Goal: Transaction & Acquisition: Purchase product/service

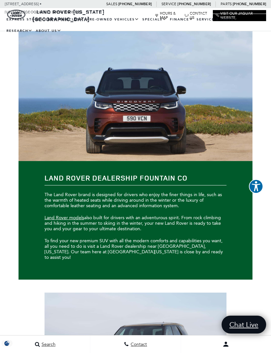
click at [0, 0] on link "View All Pre-Owned Vehicles" at bounding box center [0, 0] width 0 height 0
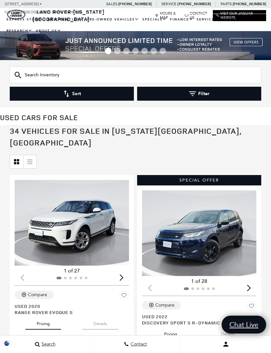
click at [218, 95] on button "Filter" at bounding box center [199, 94] width 124 height 14
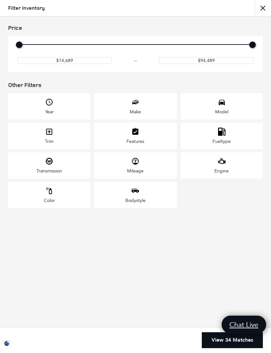
click at [224, 106] on icon "Model" at bounding box center [221, 102] width 8 height 8
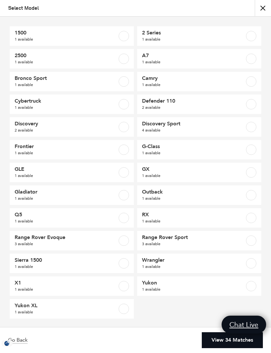
click at [250, 106] on label at bounding box center [251, 104] width 10 height 10
checkbox input "true"
click at [232, 341] on link "View 2 Matches" at bounding box center [233, 340] width 58 height 16
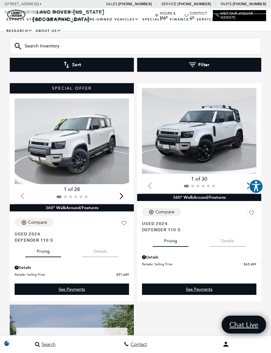
scroll to position [91, 0]
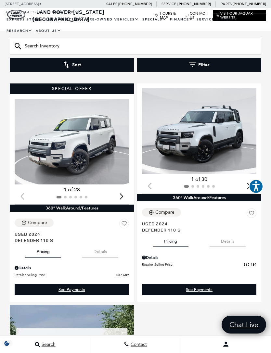
click at [105, 145] on img "1 / 2" at bounding box center [72, 142] width 114 height 86
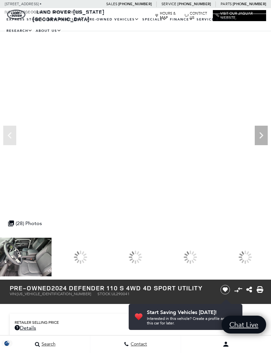
click at [144, 253] on div at bounding box center [135, 257] width 18 height 18
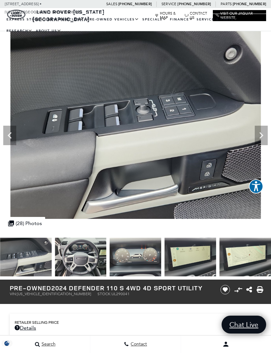
click at [263, 130] on icon "Next" at bounding box center [260, 135] width 13 height 13
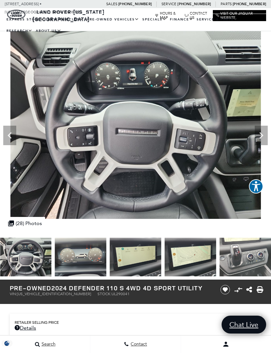
click at [262, 135] on icon "Next" at bounding box center [261, 135] width 4 height 6
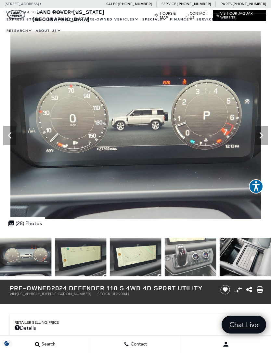
click at [262, 133] on icon "Next" at bounding box center [260, 135] width 13 height 13
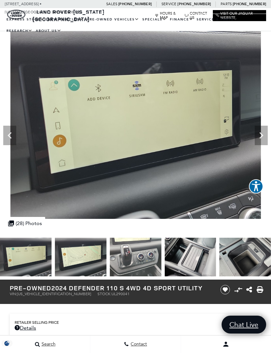
click at [262, 132] on icon "Next" at bounding box center [260, 135] width 13 height 13
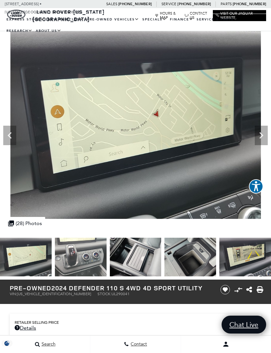
click at [261, 136] on icon "Next" at bounding box center [261, 135] width 4 height 6
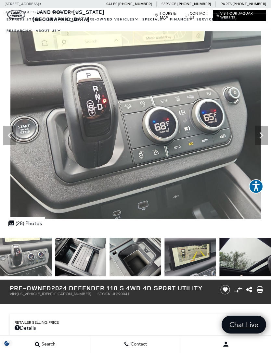
click at [262, 137] on icon "Next" at bounding box center [260, 135] width 13 height 13
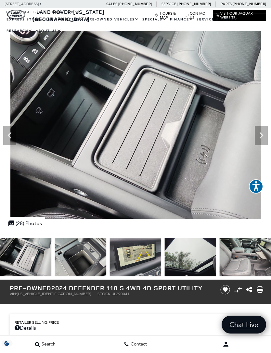
click at [262, 134] on icon "Next" at bounding box center [260, 135] width 13 height 13
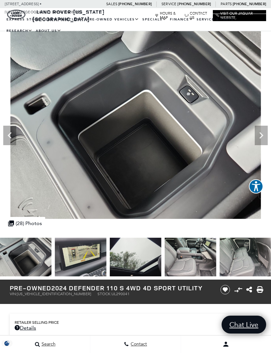
click at [263, 136] on icon "Next" at bounding box center [260, 135] width 13 height 13
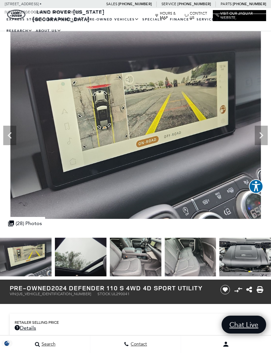
click at [263, 135] on icon "Next" at bounding box center [260, 135] width 13 height 13
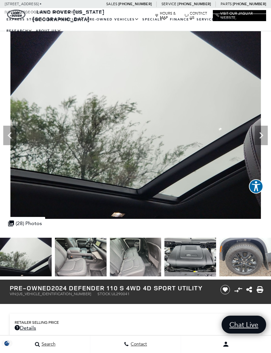
click at [264, 137] on icon "Next" at bounding box center [260, 135] width 13 height 13
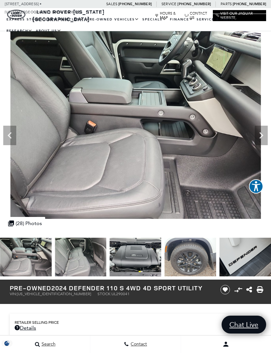
click at [267, 146] on img at bounding box center [135, 125] width 271 height 188
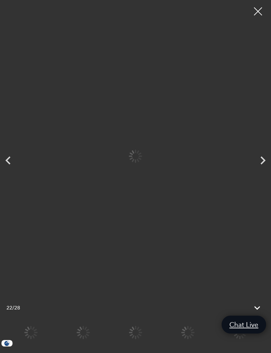
click at [254, 135] on div at bounding box center [135, 156] width 238 height 302
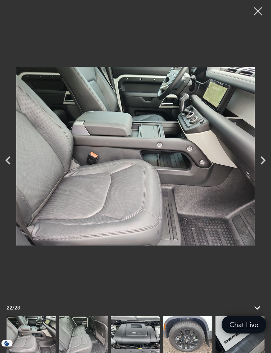
click at [263, 153] on icon "Next" at bounding box center [262, 160] width 16 height 16
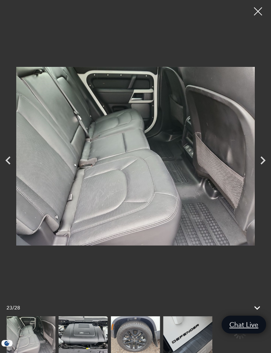
click at [262, 162] on icon "Next" at bounding box center [262, 160] width 16 height 16
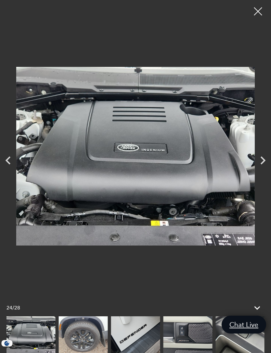
click at [262, 158] on icon "Next" at bounding box center [262, 160] width 5 height 8
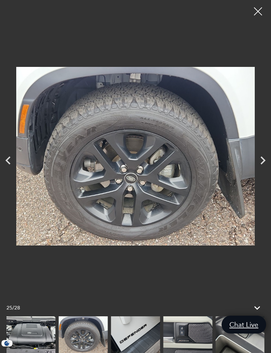
click at [262, 161] on icon "Next" at bounding box center [262, 160] width 16 height 16
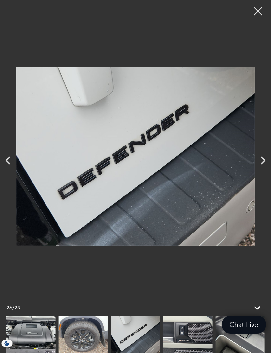
click at [262, 161] on icon "Next" at bounding box center [262, 160] width 16 height 16
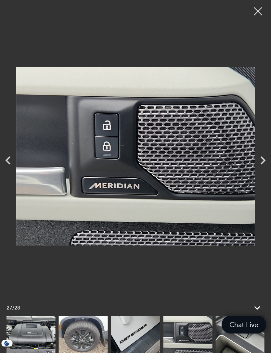
click at [262, 164] on icon "Next" at bounding box center [262, 160] width 5 height 8
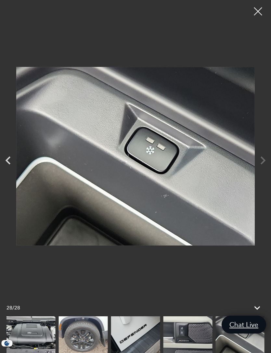
click at [260, 165] on div at bounding box center [135, 156] width 271 height 302
click at [261, 157] on div at bounding box center [135, 156] width 271 height 302
click at [256, 10] on div at bounding box center [258, 11] width 16 height 16
